Goal: Transaction & Acquisition: Purchase product/service

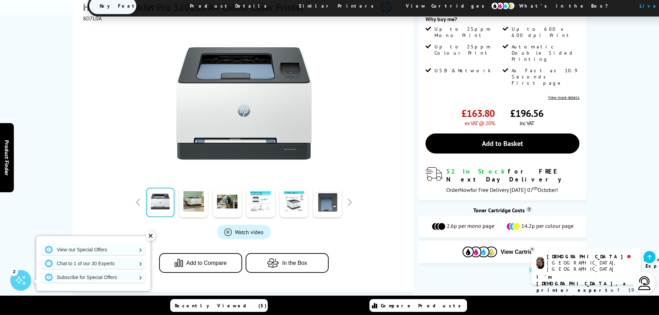
scroll to position [138, 0]
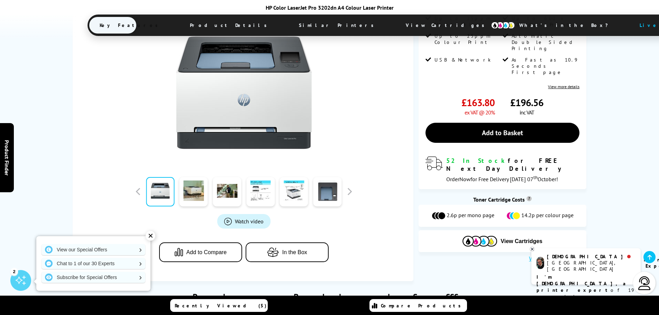
click at [225, 25] on span "Product Details" at bounding box center [230, 25] width 101 height 17
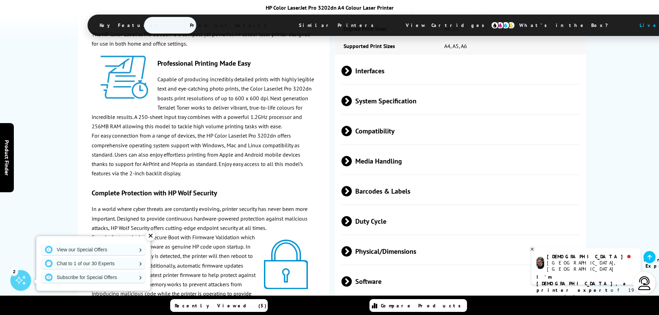
scroll to position [1231, 0]
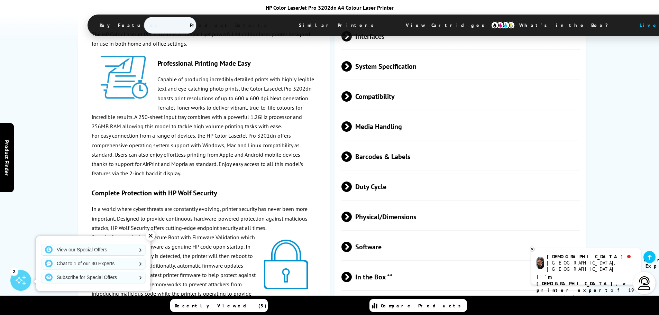
click at [371, 204] on span "Physical/Dimensions" at bounding box center [460, 217] width 239 height 26
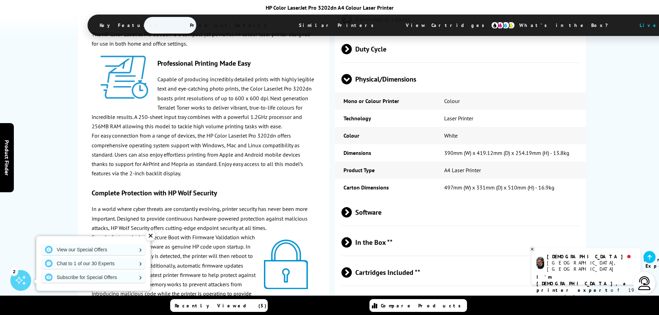
scroll to position [1369, 0]
click at [429, 238] on span "In the Box **" at bounding box center [460, 242] width 239 height 26
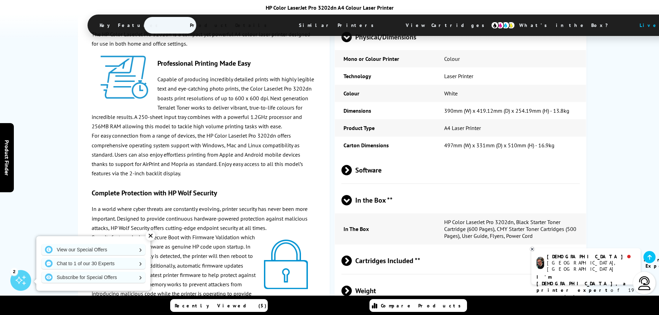
scroll to position [1438, 0]
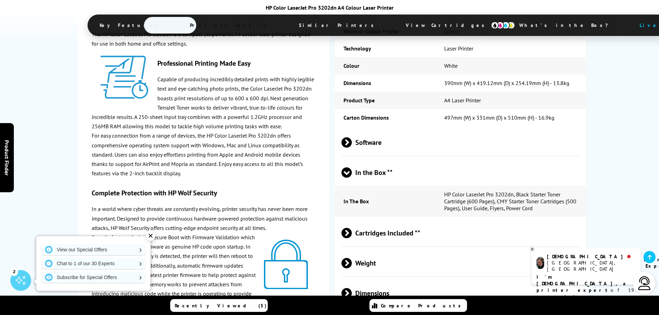
click at [431, 228] on span "Cartridges Included **" at bounding box center [460, 233] width 239 height 26
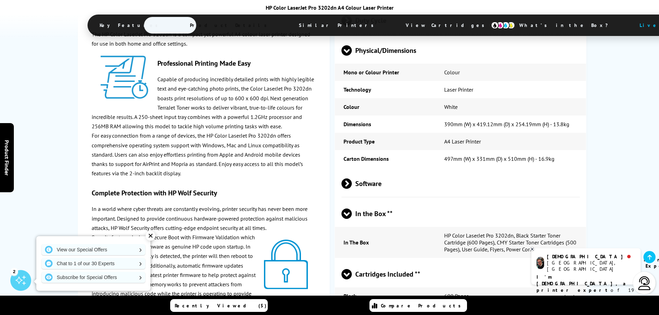
scroll to position [1369, 0]
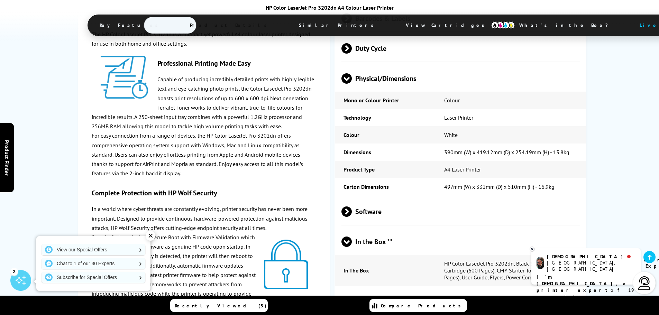
click at [647, 256] on link at bounding box center [650, 257] width 12 height 12
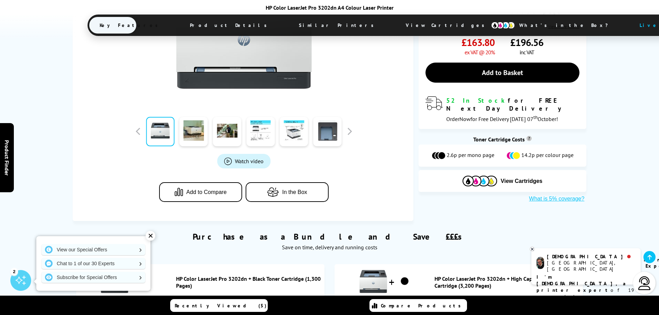
scroll to position [208, 0]
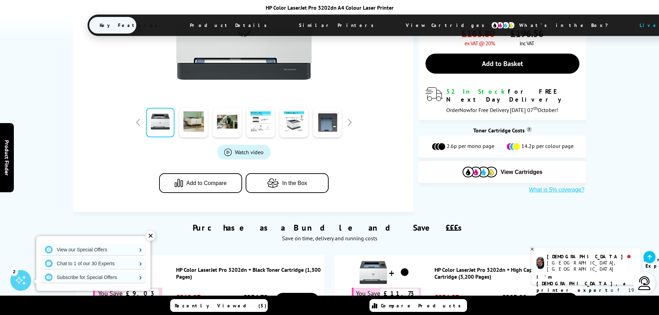
click at [289, 24] on span "Similar Printers" at bounding box center [338, 25] width 99 height 17
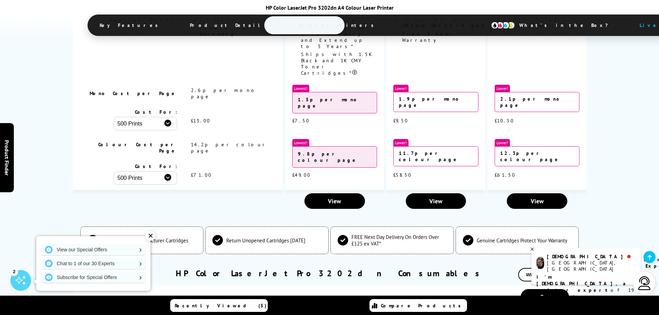
scroll to position [2018, 0]
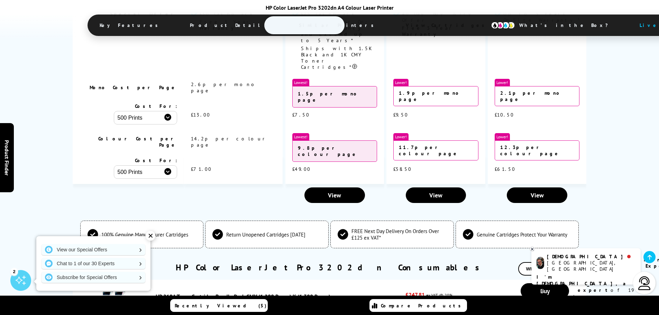
click at [240, 231] on span "Return Unopened Cartridges [DATE]" at bounding box center [265, 234] width 79 height 7
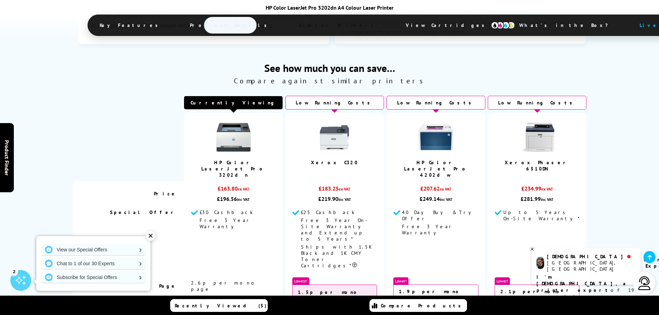
scroll to position [1811, 0]
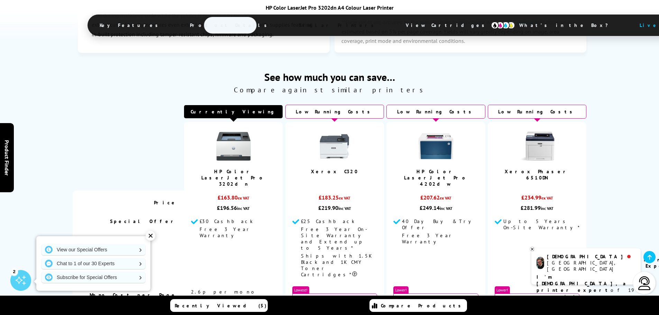
click at [331, 140] on img at bounding box center [334, 146] width 35 height 35
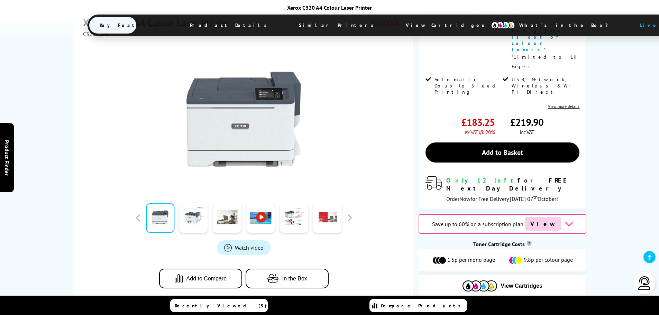
scroll to position [242, 0]
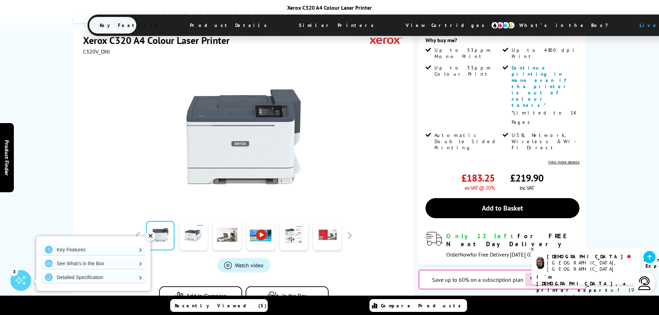
click at [395, 26] on span "View Cartridges" at bounding box center [448, 25] width 106 height 18
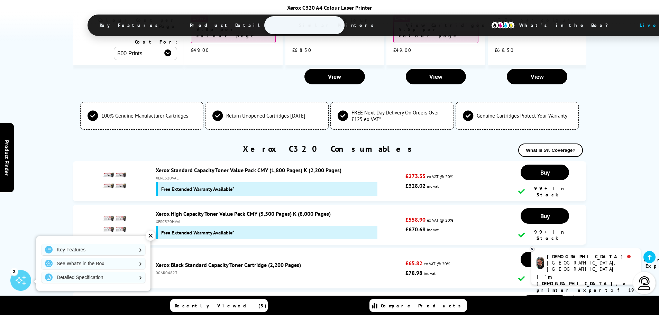
scroll to position [2481, 0]
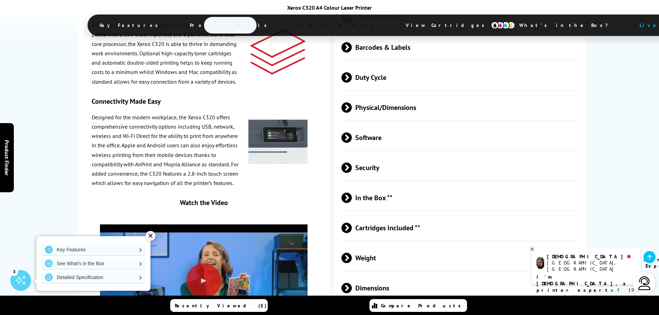
click at [289, 26] on span "Similar Printers" at bounding box center [338, 25] width 99 height 17
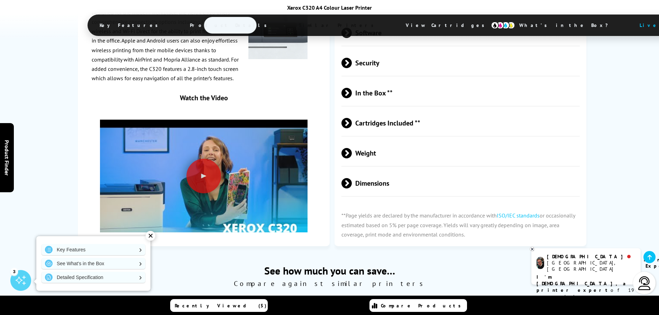
scroll to position [2021, 0]
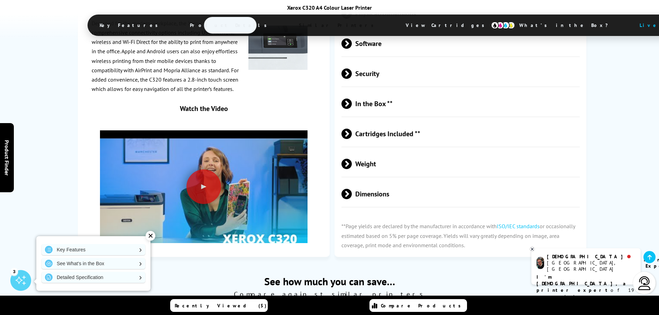
click at [289, 24] on span "Similar Printers" at bounding box center [338, 25] width 99 height 17
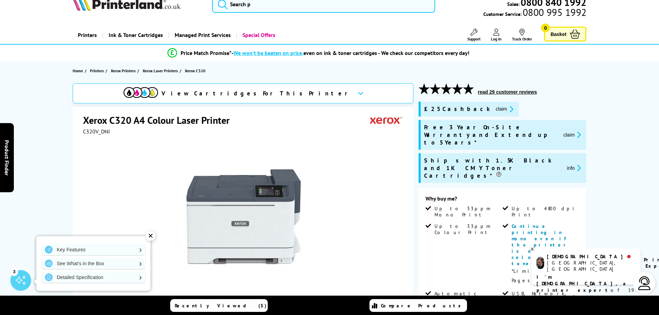
scroll to position [0, 0]
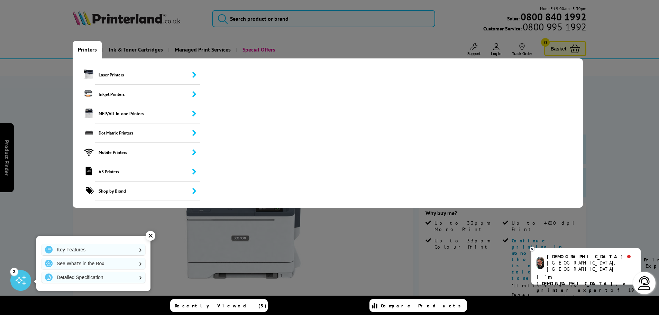
click at [91, 49] on link "Printers" at bounding box center [87, 50] width 29 height 18
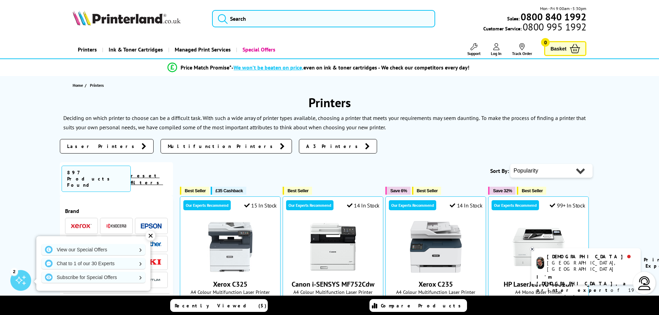
click at [73, 144] on span "Laser Printers" at bounding box center [102, 146] width 71 height 7
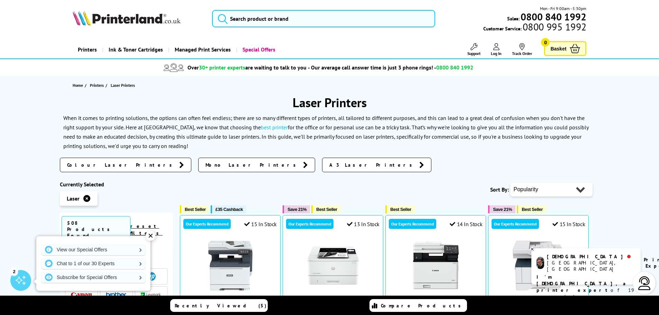
click at [99, 165] on span "Colour Laser Printers" at bounding box center [121, 165] width 109 height 7
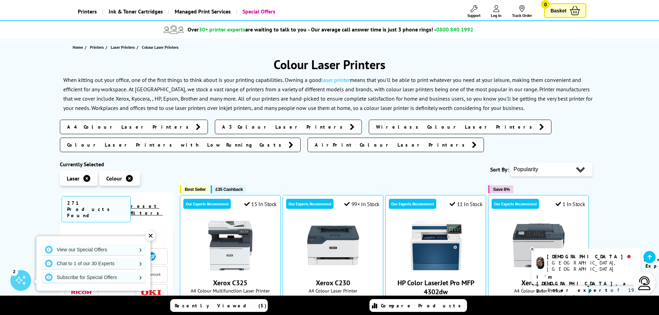
scroll to position [35, 0]
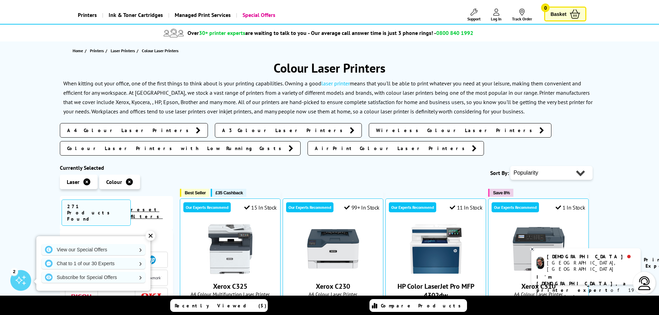
click at [576, 166] on select "Popularity Rating Price - Low to High Price - High to Low Running Costs - Low t…" at bounding box center [551, 173] width 82 height 14
select select "Price Ascending"
click at [510, 166] on select "Popularity Rating Price - Low to High Price - High to Low Running Costs - Low t…" at bounding box center [551, 173] width 82 height 14
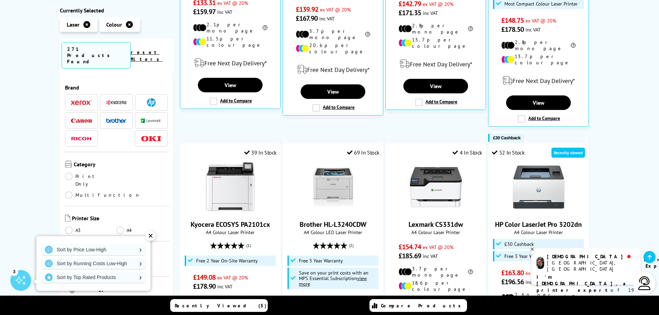
scroll to position [381, 0]
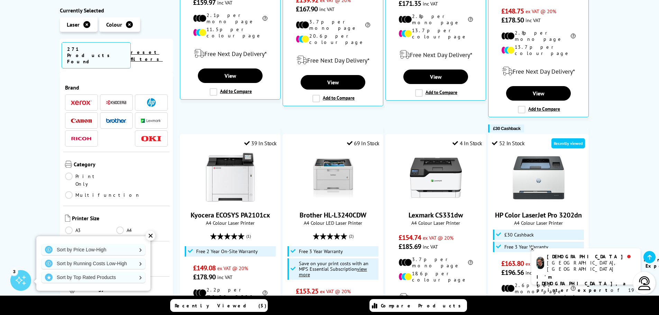
click at [563, 274] on b "I'm Christian, a printer expert" at bounding box center [582, 283] width 91 height 19
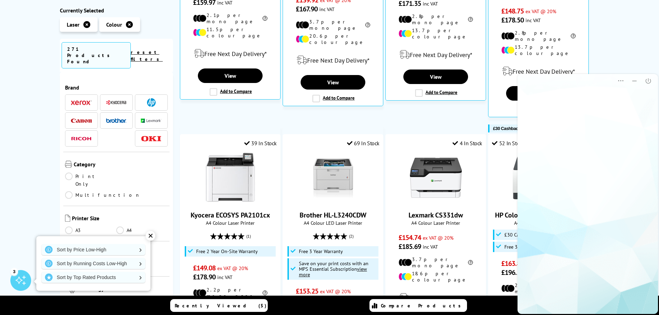
scroll to position [0, 0]
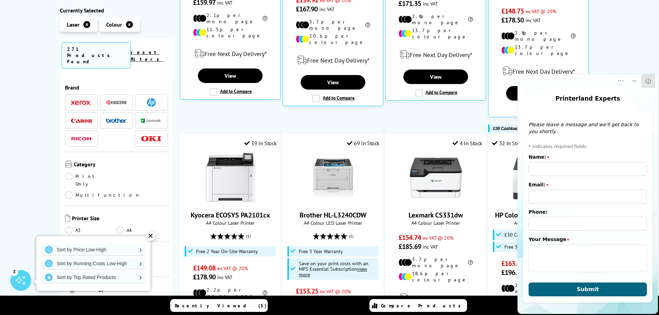
click at [648, 81] on icon "Close" at bounding box center [648, 80] width 7 height 7
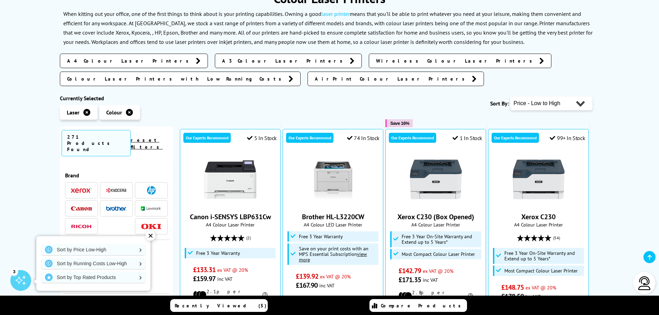
scroll to position [104, 0]
click at [147, 186] on img at bounding box center [151, 190] width 9 height 9
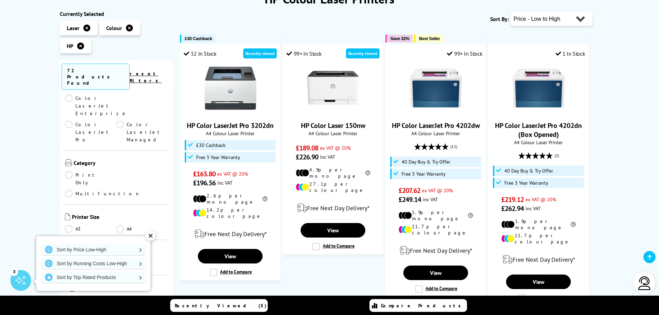
scroll to position [138, 0]
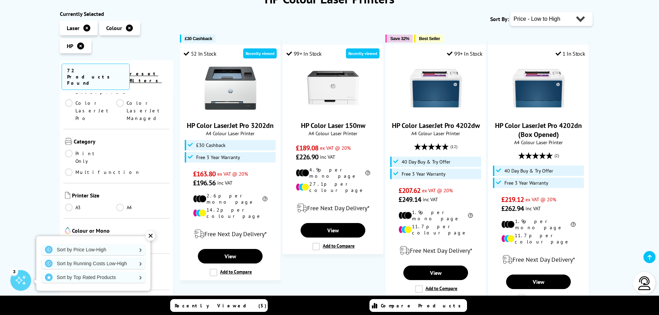
click at [118, 204] on link "A4" at bounding box center [142, 208] width 52 height 8
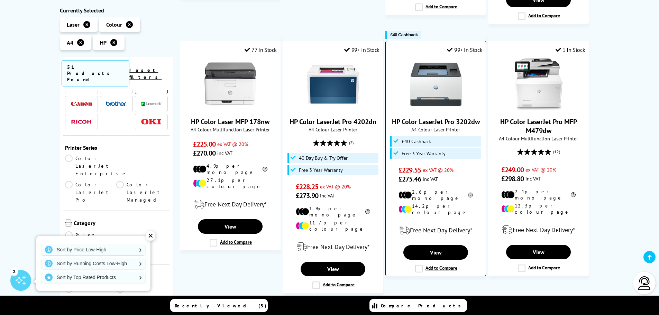
scroll to position [415, 0]
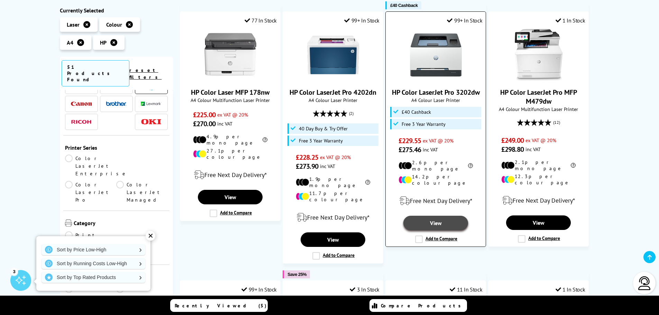
click at [432, 216] on link "View" at bounding box center [435, 223] width 64 height 15
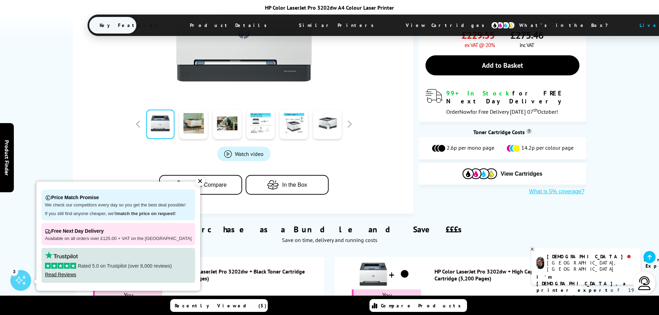
scroll to position [208, 0]
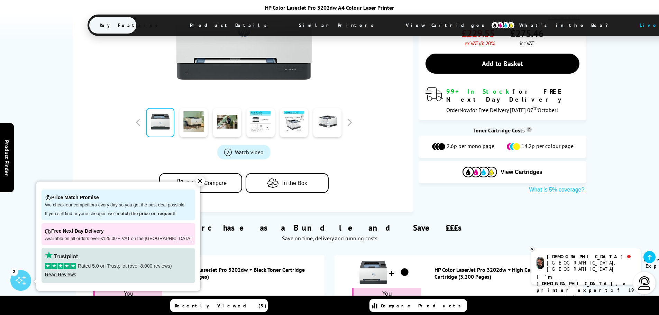
click at [395, 25] on span "View Cartridges" at bounding box center [448, 25] width 106 height 18
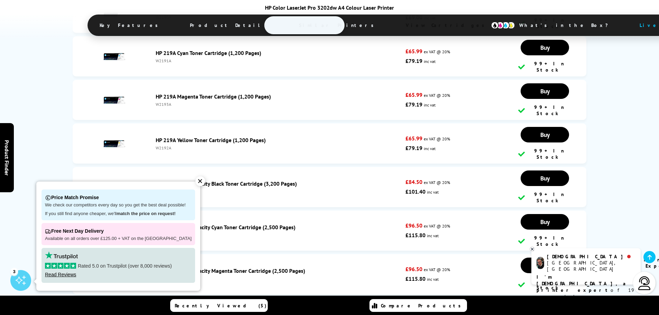
scroll to position [2233, 0]
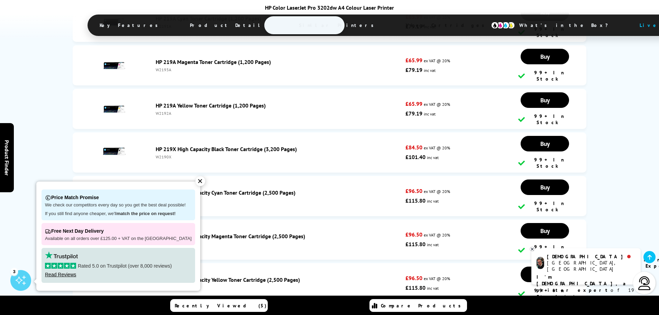
click at [251, 233] on link "HP 219X High Capacity Magenta Toner Cartridge (2,500 Pages)" at bounding box center [230, 236] width 149 height 7
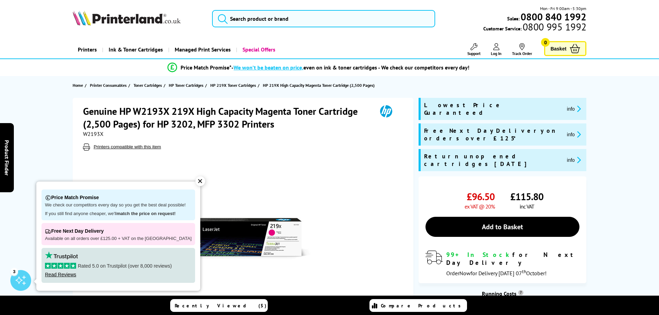
click at [195, 182] on div "✕" at bounding box center [200, 181] width 10 height 10
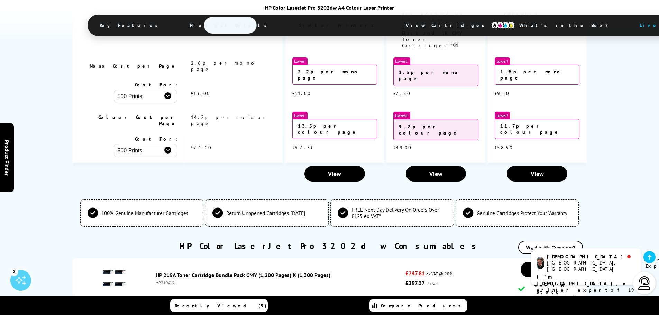
scroll to position [1987, 0]
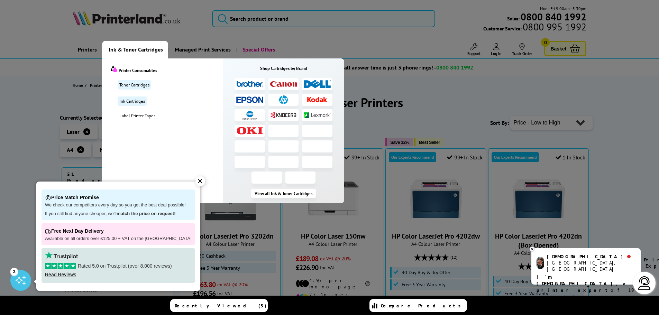
click at [135, 48] on span "Ink & Toner Cartridges" at bounding box center [136, 50] width 54 height 18
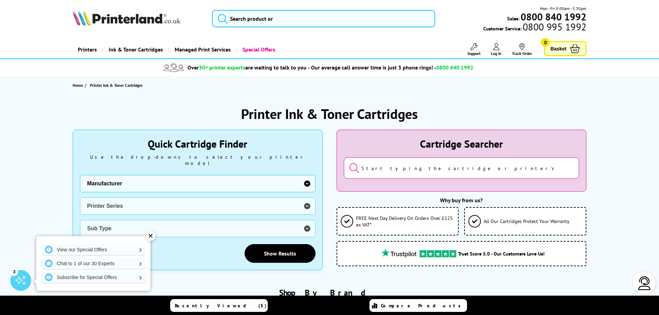
click at [257, 179] on select "Manufacturer Brother Canon Dell Dymo Epson HP Kodak Konica Minolta Kyocera Lexm…" at bounding box center [198, 183] width 236 height 17
select select "12603"
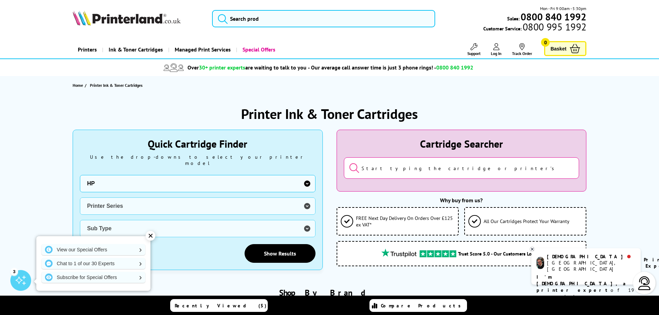
click at [80, 175] on select "Manufacturer Brother Canon Dell Dymo Epson HP Kodak Konica Minolta Kyocera Lexm…" at bounding box center [198, 183] width 236 height 17
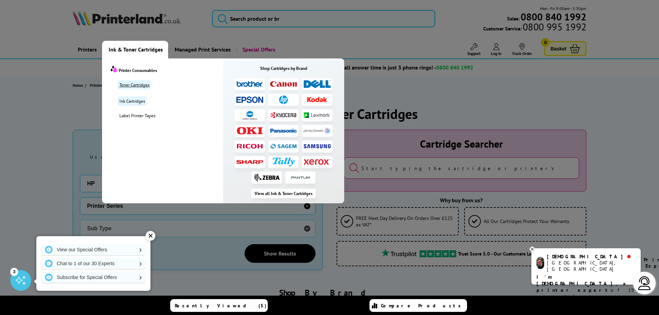
click at [138, 85] on link "Toner Cartridges" at bounding box center [135, 84] width 34 height 9
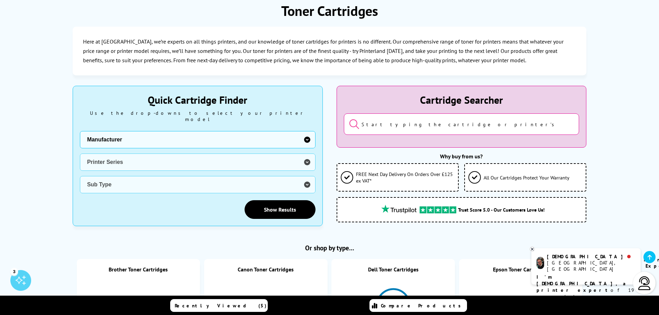
scroll to position [104, 0]
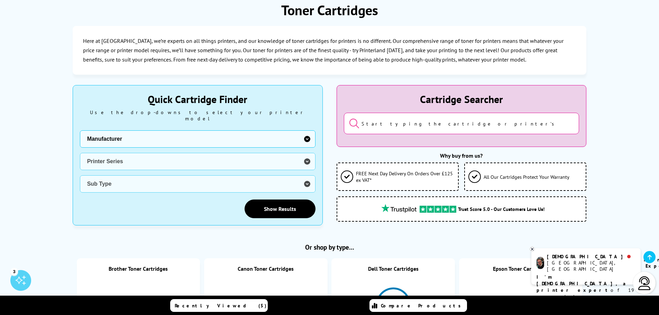
click at [243, 139] on select "Manufacturer Brother Canon Dell Dymo Epson HP Kodak Konica Minolta Kyocera Lexm…" at bounding box center [198, 138] width 236 height 17
select select "12603"
click at [80, 130] on select "Manufacturer Brother Canon Dell Dymo Epson HP Kodak Konica Minolta Kyocera Lexm…" at bounding box center [198, 138] width 236 height 17
click at [239, 158] on select "Printer Series DesignJet Series DeskJet Series ENVY Series OfficeJet Series Pag…" at bounding box center [198, 161] width 236 height 17
click at [80, 153] on select "Printer Series DesignJet Series DeskJet Series ENVY Series OfficeJet Series Pag…" at bounding box center [198, 161] width 236 height 17
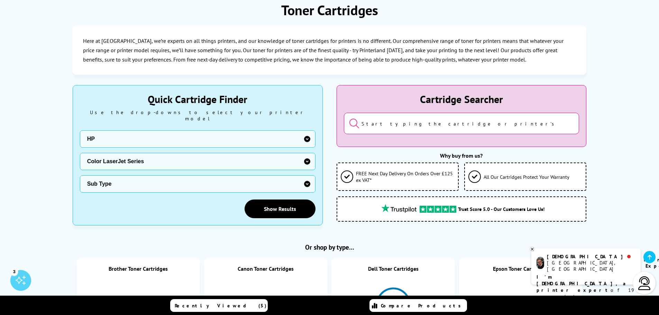
click at [190, 179] on select "Sub Type HP Color LaserJet 1000 HP Color LaserJet 2000 HP Color LaserJet 3000 H…" at bounding box center [198, 183] width 236 height 17
click at [168, 154] on select "Printer Series DesignJet Series DeskJet Series ENVY Series OfficeJet Series Pag…" at bounding box center [198, 161] width 236 height 17
click at [215, 156] on select "Printer Series DesignJet Series DeskJet Series ENVY Series OfficeJet Series Pag…" at bounding box center [198, 161] width 236 height 17
select select "36949"
click at [80, 153] on select "Printer Series DesignJet Series DeskJet Series ENVY Series OfficeJet Series Pag…" at bounding box center [198, 161] width 236 height 17
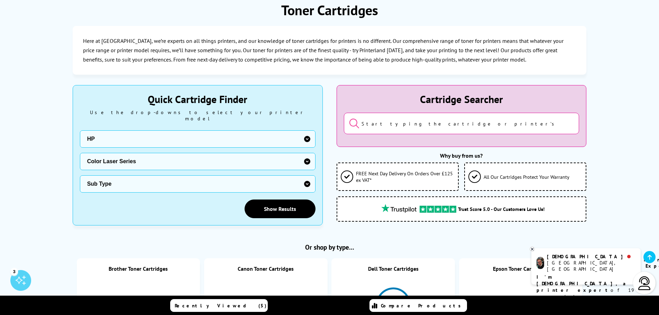
click at [168, 183] on select "Sub Type HP Color Laser 150 HP Color Laser MFP 178 HP Color Laser MFP 179" at bounding box center [198, 183] width 236 height 17
select select "36954"
click at [80, 175] on select "Sub Type HP Color Laser 150 HP Color Laser MFP 178 HP Color Laser MFP 179" at bounding box center [198, 183] width 236 height 17
click at [258, 204] on link "Show Results" at bounding box center [280, 209] width 71 height 19
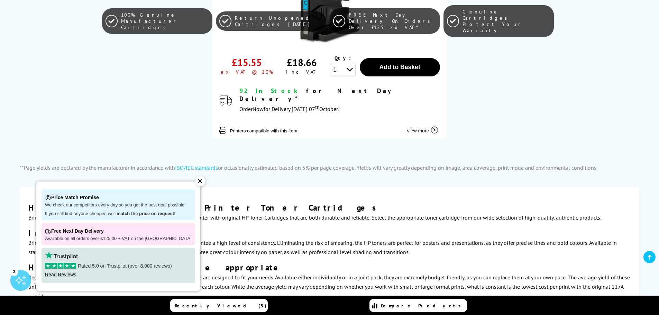
scroll to position [1903, 0]
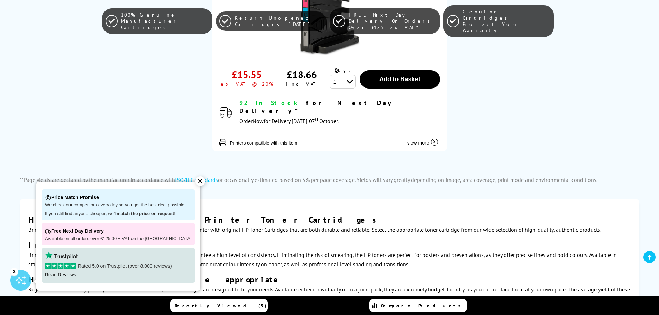
click at [195, 182] on div "✕" at bounding box center [200, 181] width 10 height 10
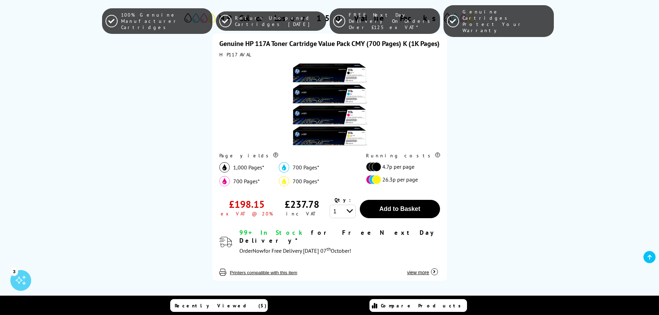
scroll to position [173, 0]
